Goal: Information Seeking & Learning: Understand process/instructions

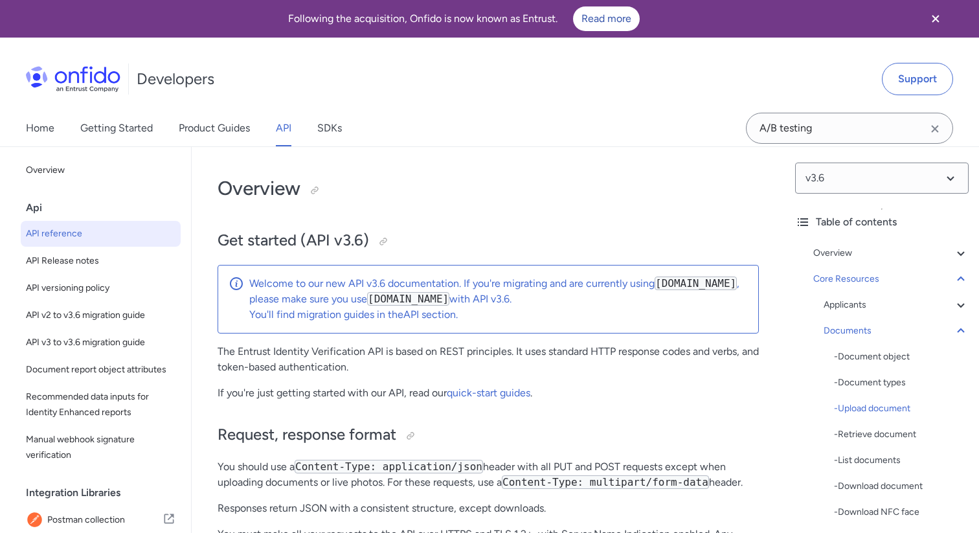
select select "bash"
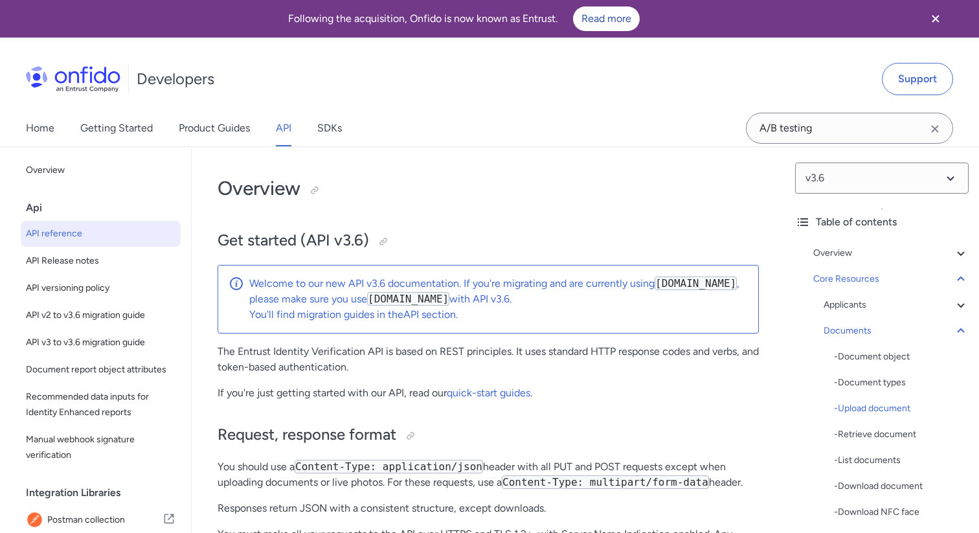
select select "bash"
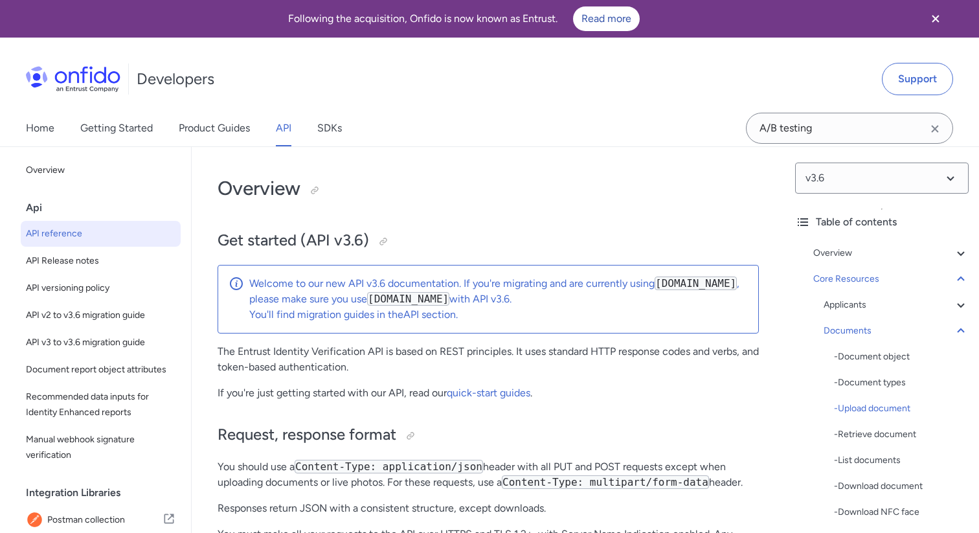
select select "bash"
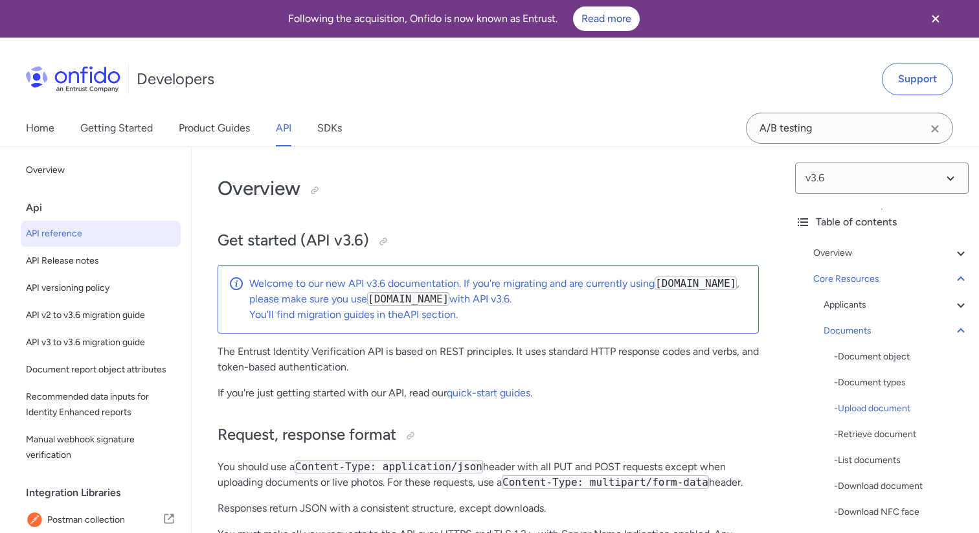
select select "bash"
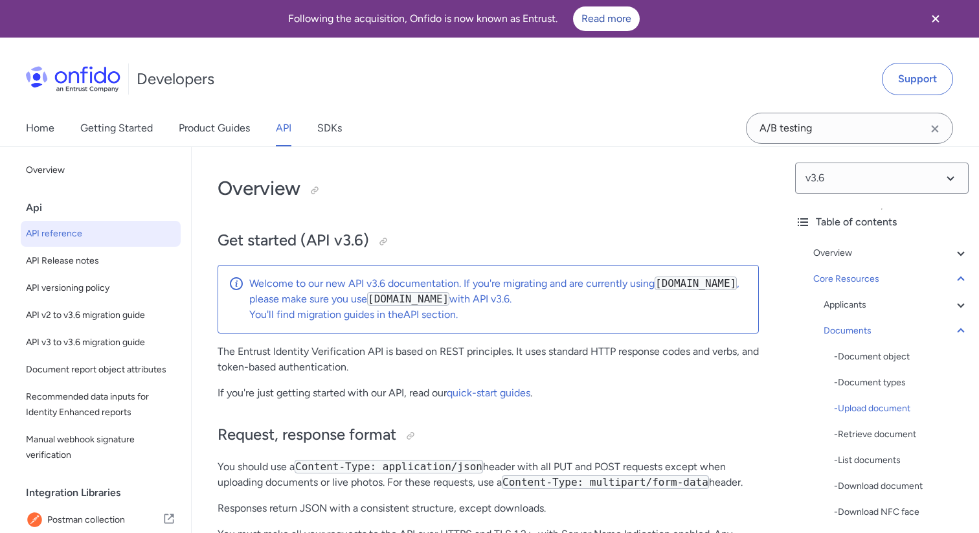
select select "bash"
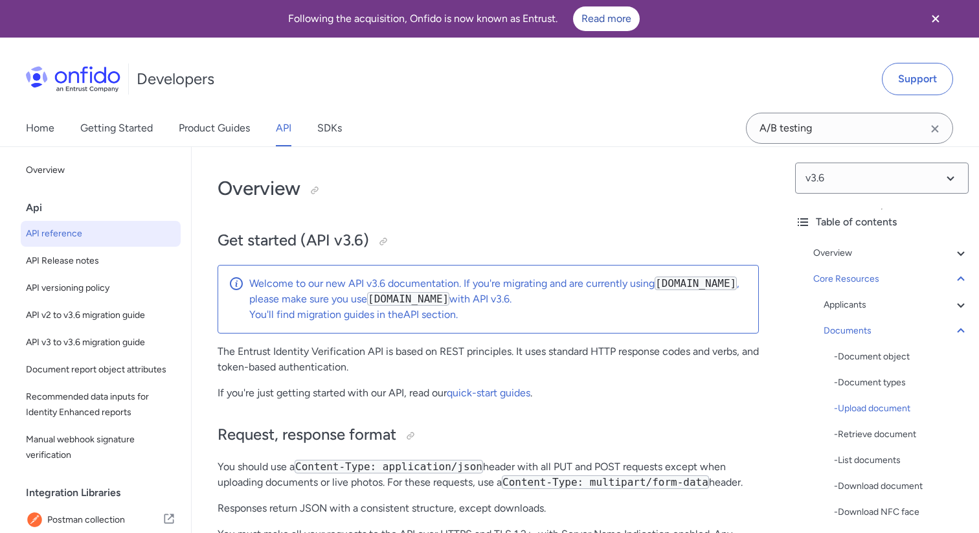
select select "bash"
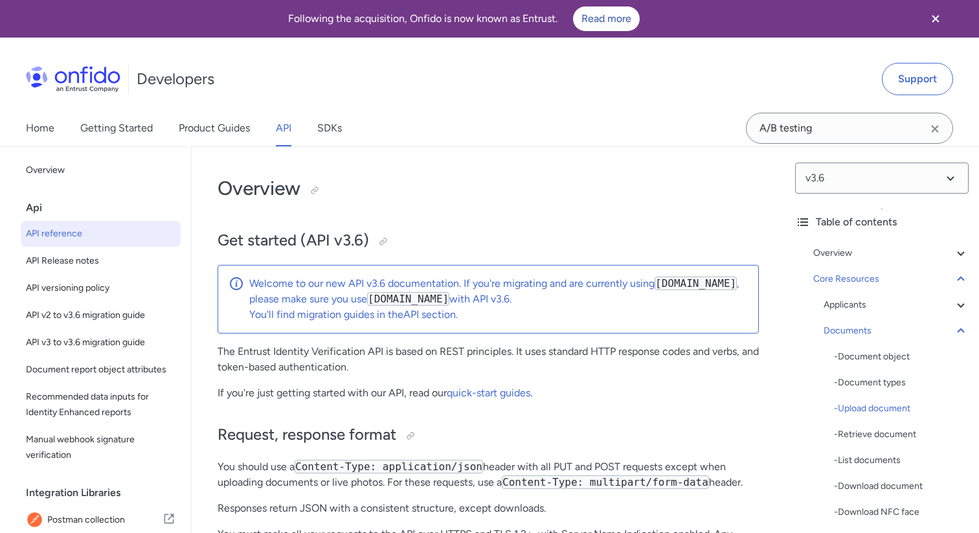
select select "bash"
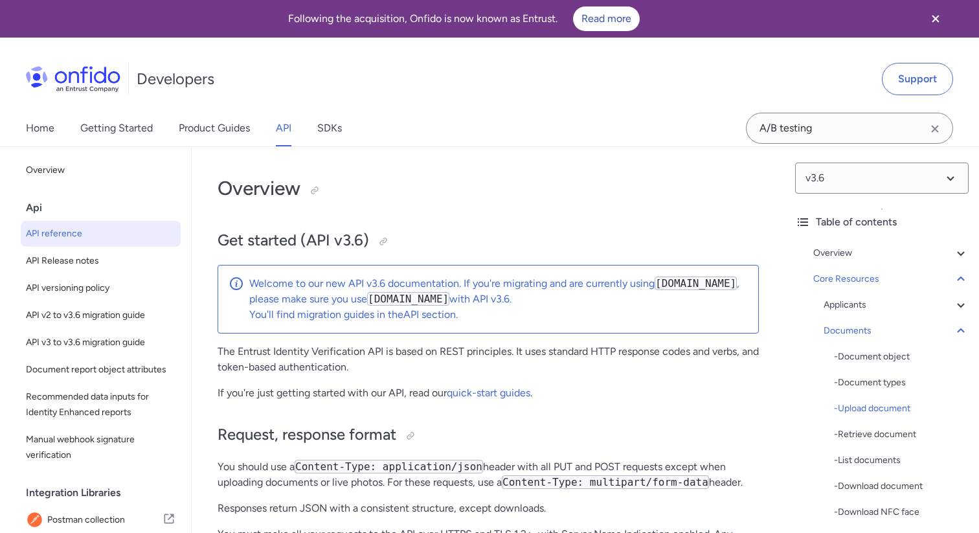
select select "bash"
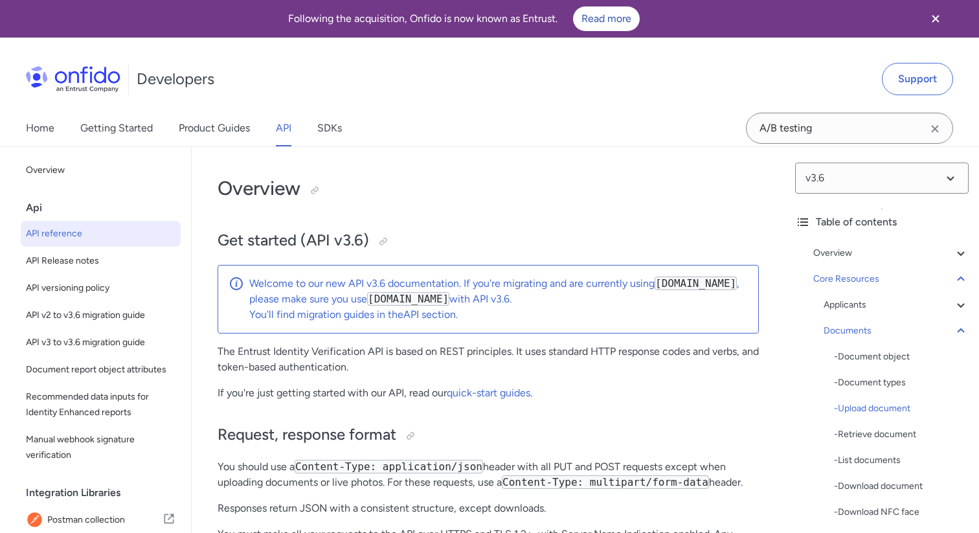
select select "bash"
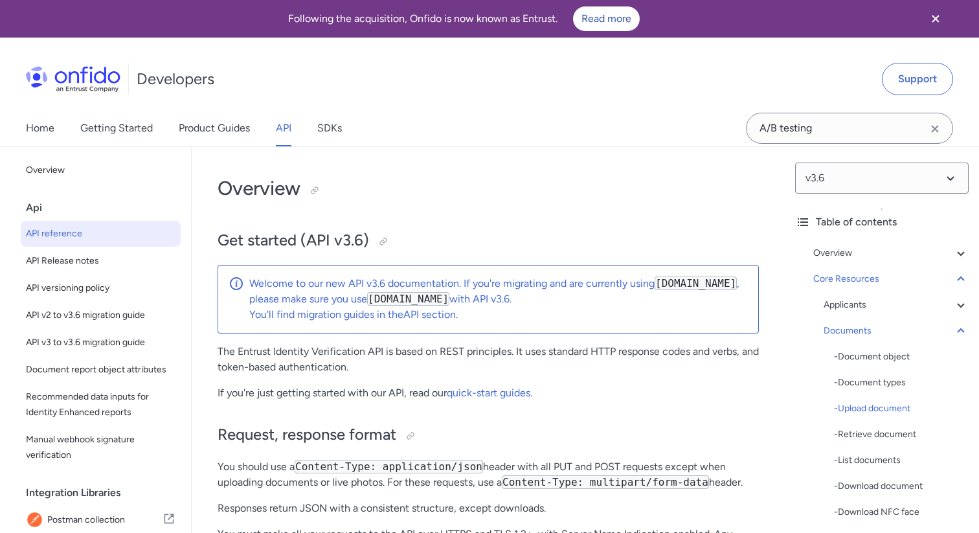
select select "bash"
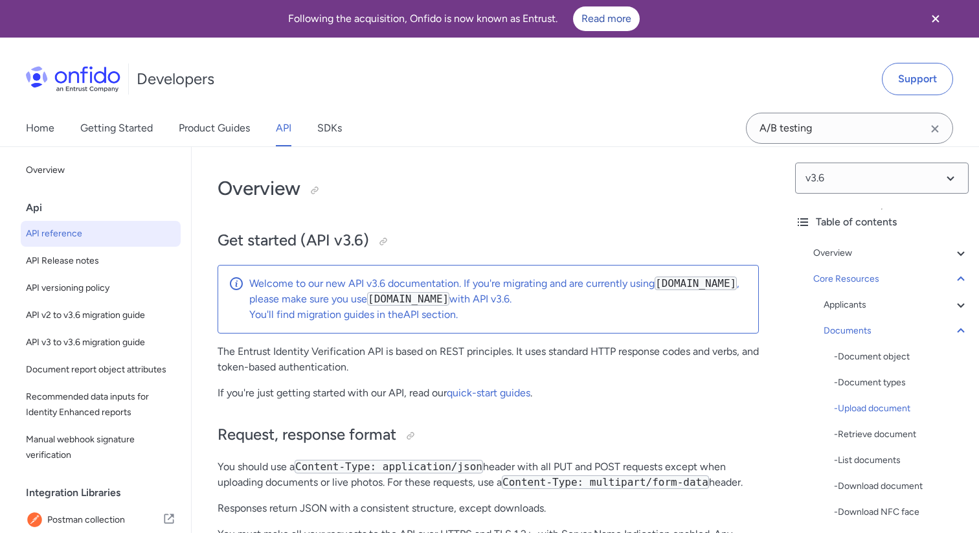
select select "bash"
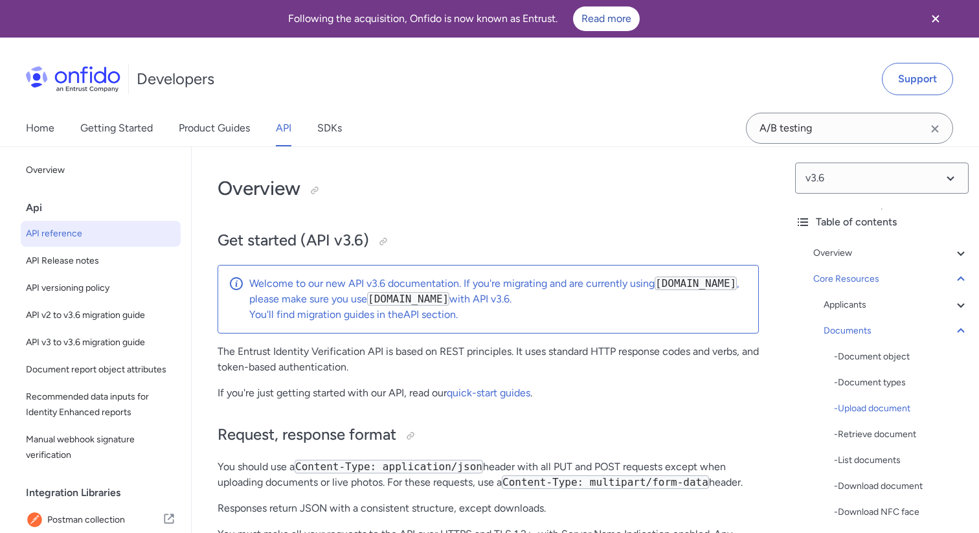
select select "bash"
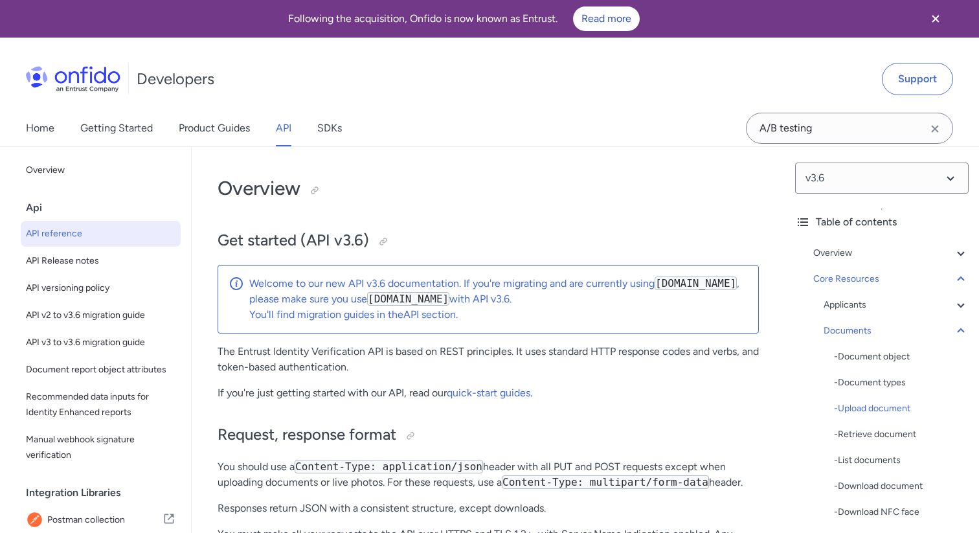
select select "bash"
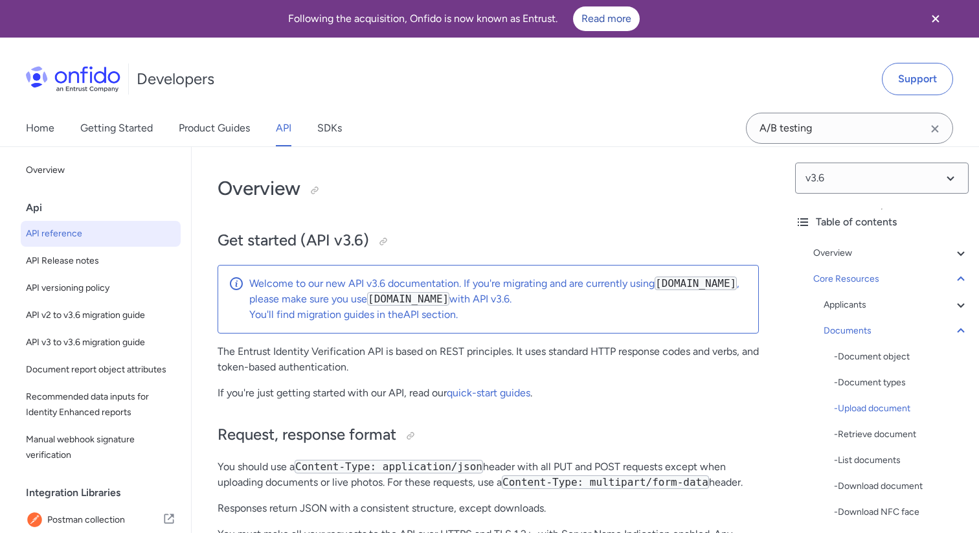
select select "bash"
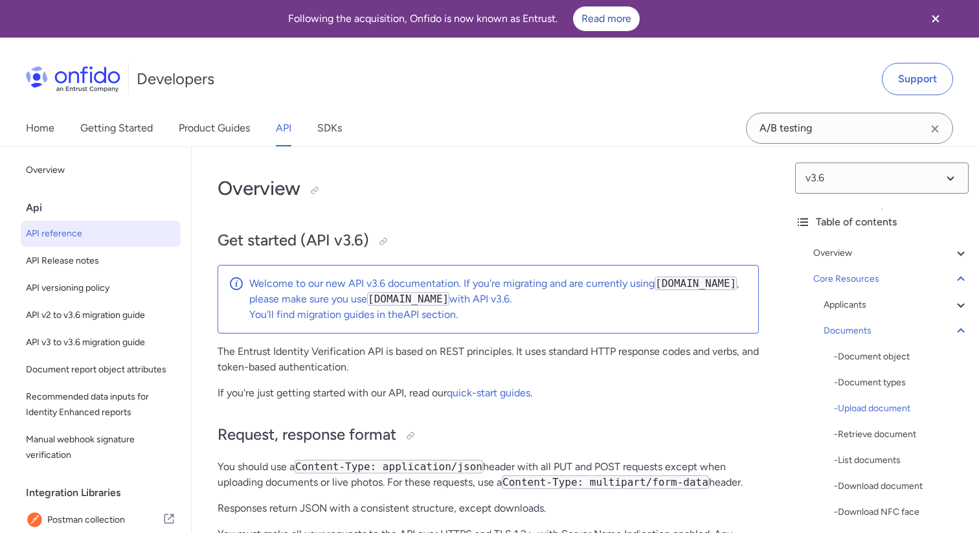
select select "bash"
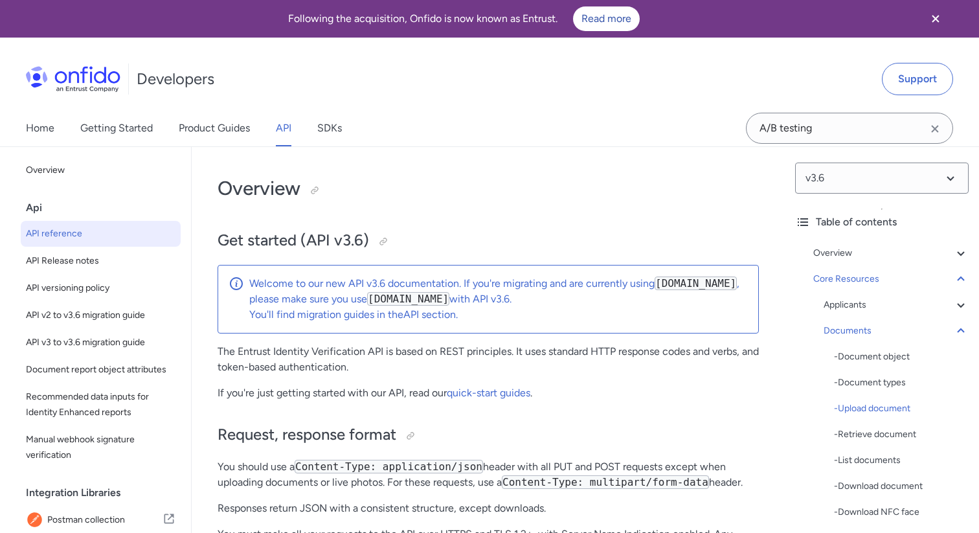
select select "bash"
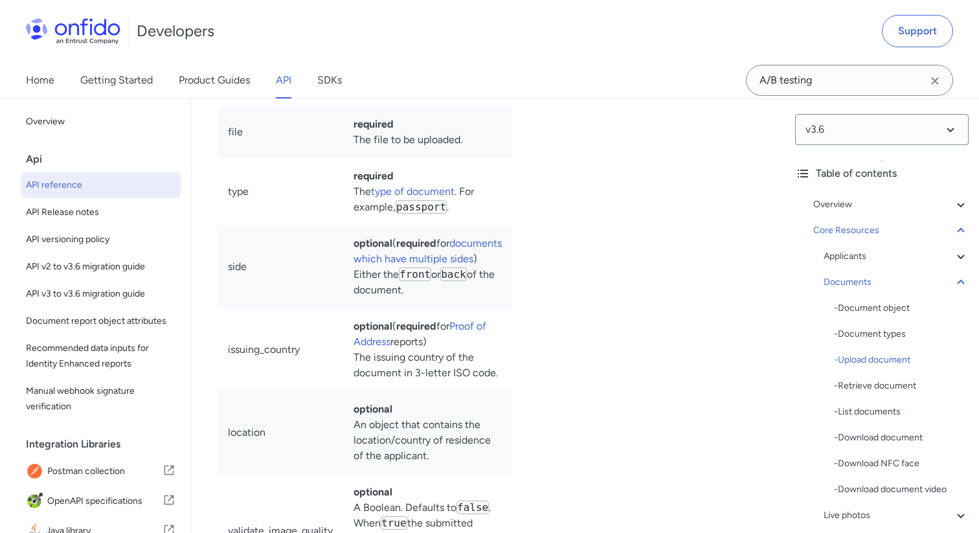
scroll to position [10, 0]
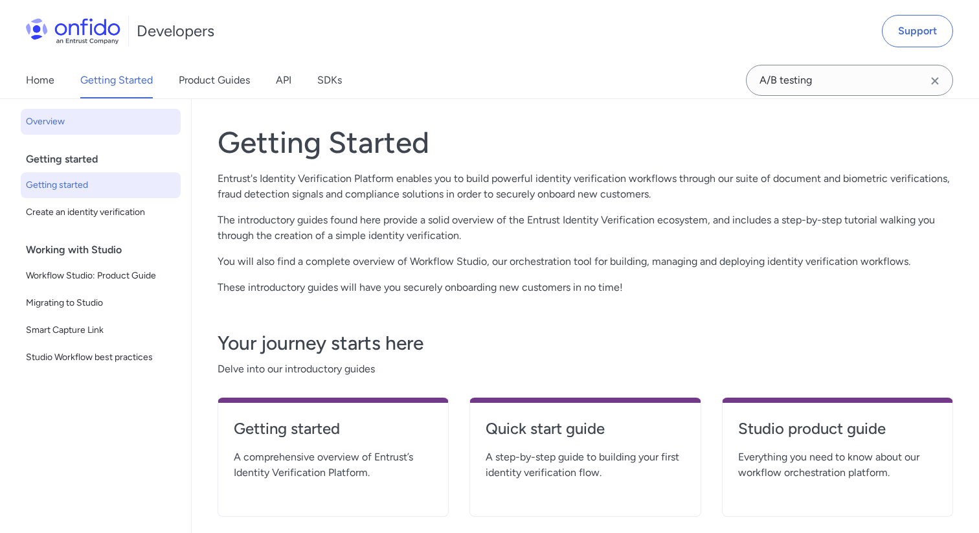
click at [76, 188] on span "Getting started" at bounding box center [101, 185] width 150 height 16
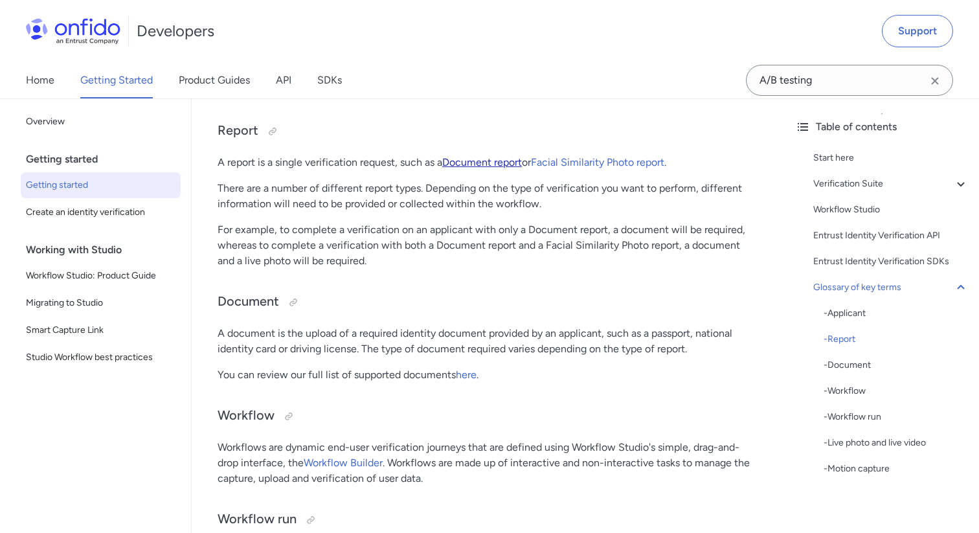
scroll to position [3240, 0]
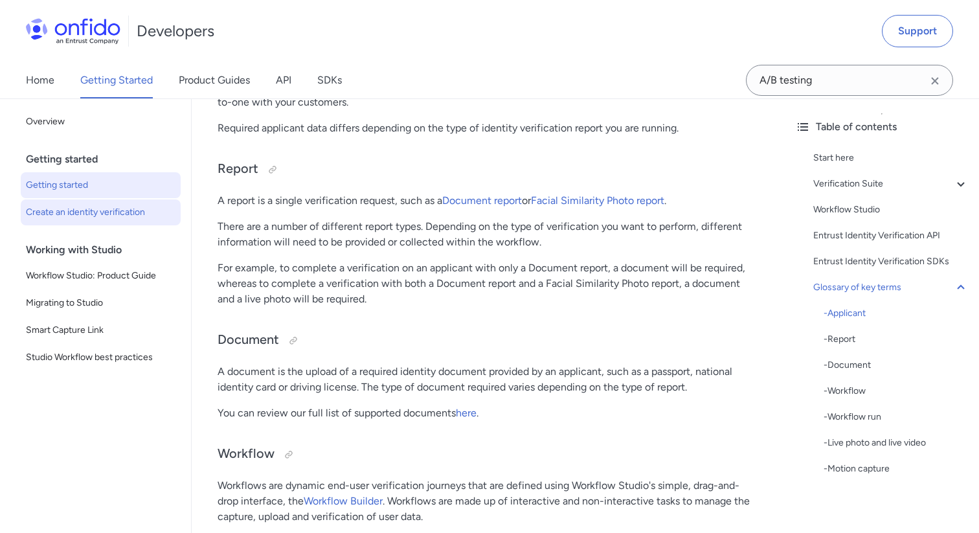
click at [95, 219] on span "Create an identity verification" at bounding box center [101, 213] width 150 height 16
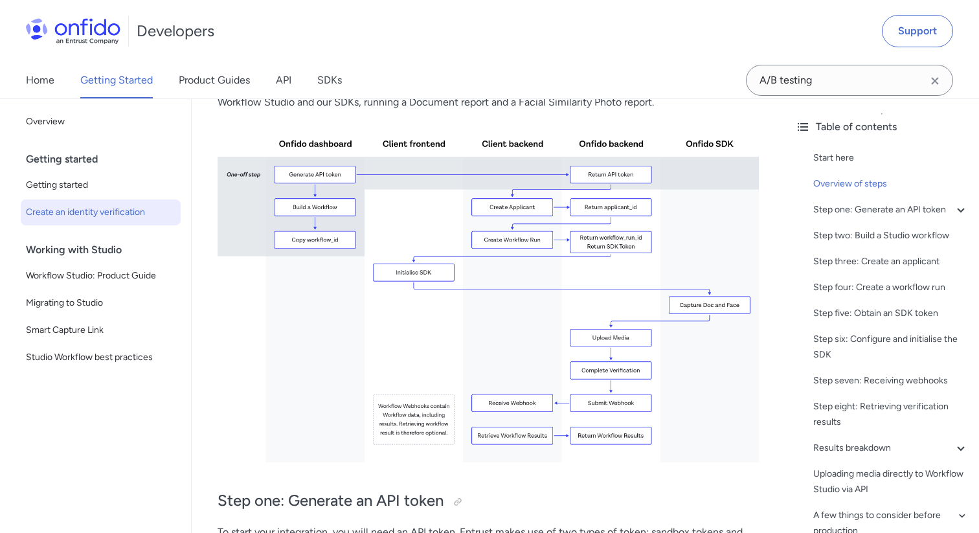
scroll to position [315, 0]
